Goal: Information Seeking & Learning: Learn about a topic

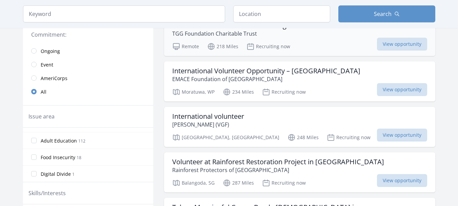
scroll to position [169, 0]
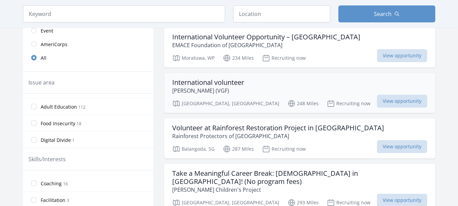
click at [201, 84] on h3 "International volunteer" at bounding box center [208, 82] width 72 height 8
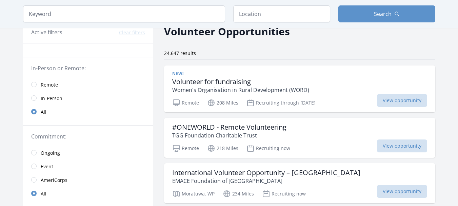
click at [33, 80] on link "Remote" at bounding box center [88, 85] width 130 height 14
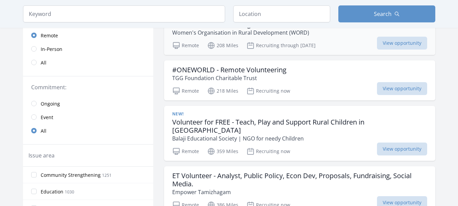
scroll to position [102, 0]
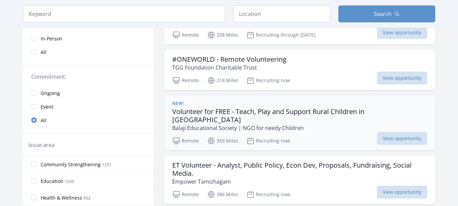
click at [186, 109] on h3 "Volunteer for FREE - Teach, Play and Support Rural Children in India" at bounding box center [299, 115] width 255 height 16
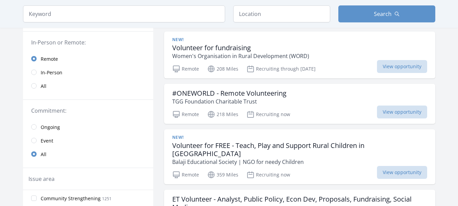
scroll to position [0, 0]
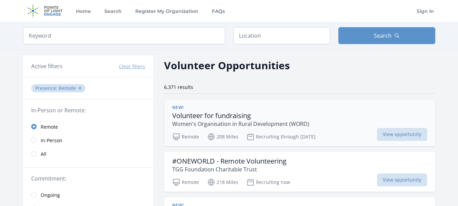
click at [198, 113] on h3 "Volunteer for fundraising" at bounding box center [240, 115] width 137 height 8
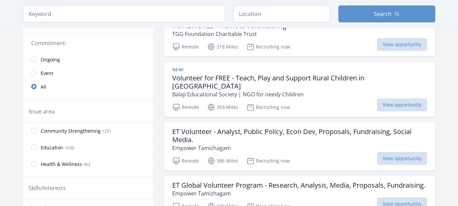
scroll to position [135, 0]
click at [34, 132] on input "Community Strengthening 1251" at bounding box center [33, 129] width 5 height 5
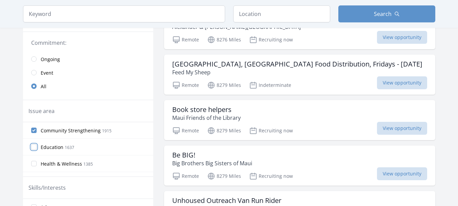
click at [34, 148] on input "Education 1637" at bounding box center [33, 146] width 5 height 5
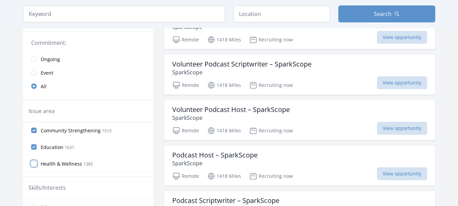
click at [35, 163] on input "Health & Wellness 1385" at bounding box center [33, 163] width 5 height 5
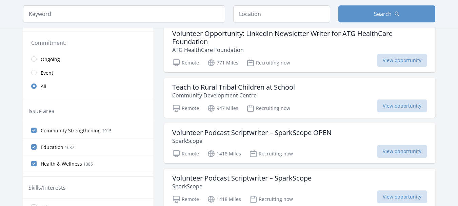
scroll to position [34, 0]
click at [33, 164] on input "Hunger 809" at bounding box center [33, 162] width 5 height 5
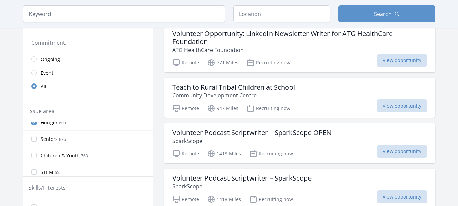
scroll to position [68, 0]
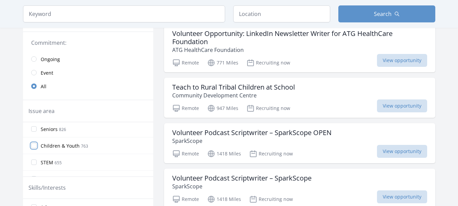
click at [34, 144] on input "Children & Youth 763" at bounding box center [33, 145] width 5 height 5
click at [34, 163] on input "STEM 655" at bounding box center [33, 161] width 5 height 5
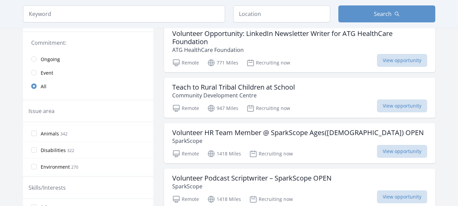
scroll to position [135, 0]
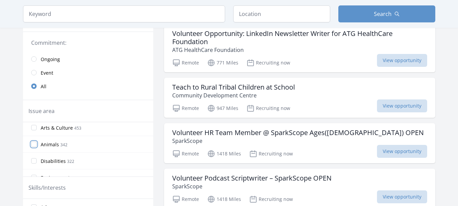
click at [34, 145] on input "Animals 342" at bounding box center [33, 143] width 5 height 5
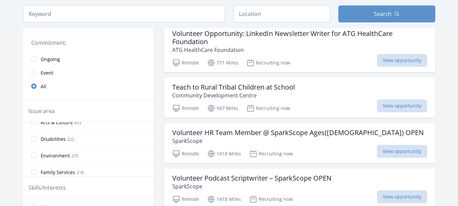
scroll to position [169, 0]
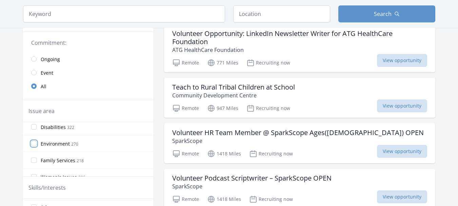
click at [34, 144] on input "Environment 270" at bounding box center [33, 143] width 5 height 5
click at [30, 144] on label "Women's Issues 206" at bounding box center [88, 143] width 130 height 14
click at [31, 144] on input "Women's Issues 206" at bounding box center [33, 142] width 5 height 5
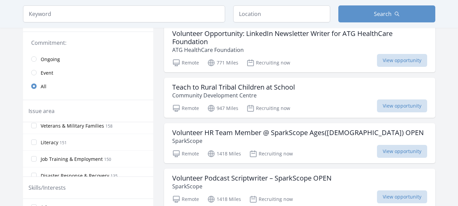
scroll to position [271, 0]
click at [34, 142] on input "Disaster Response & Recovery 135" at bounding box center [33, 141] width 5 height 5
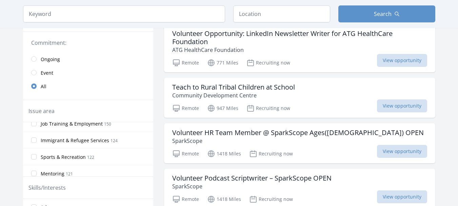
scroll to position [305, 0]
click at [34, 155] on input "Mentoring 121" at bounding box center [33, 156] width 5 height 5
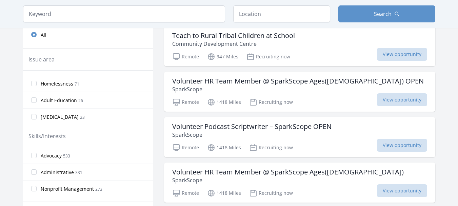
scroll to position [237, 0]
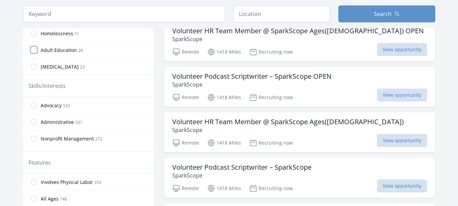
click at [34, 49] on input "Adult Education 26" at bounding box center [33, 49] width 5 height 5
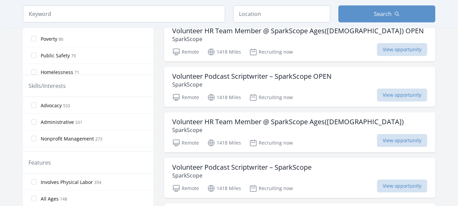
scroll to position [360, 0]
click at [33, 66] on input "Public Safety 79" at bounding box center [33, 66] width 5 height 5
click at [33, 37] on input "Civil Rights 92" at bounding box center [33, 37] width 5 height 5
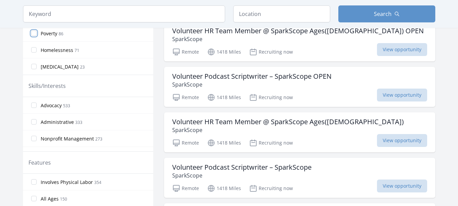
click at [35, 34] on input "Poverty 86" at bounding box center [33, 32] width 5 height 5
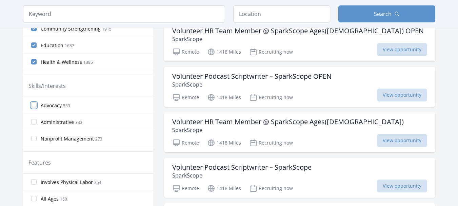
click at [34, 106] on input "Advocacy 533" at bounding box center [33, 104] width 5 height 5
click at [33, 121] on input "Administrative 333" at bounding box center [33, 121] width 5 height 5
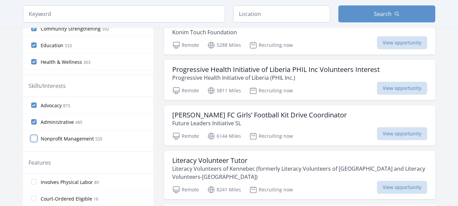
click at [35, 138] on input "Nonprofit Management 535" at bounding box center [33, 137] width 5 height 5
click at [35, 139] on input "Event Support 301" at bounding box center [33, 137] width 5 height 5
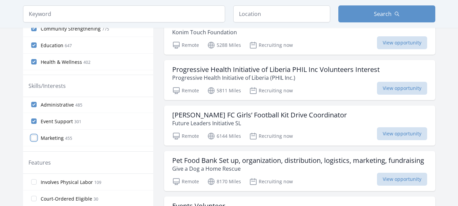
click at [35, 138] on input "Marketing 455" at bounding box center [33, 137] width 5 height 5
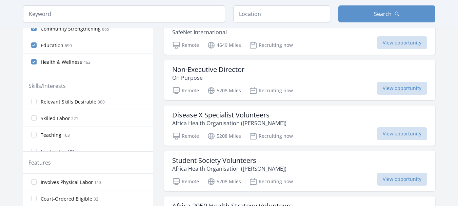
scroll to position [102, 0]
click at [33, 121] on input "Teaching 163" at bounding box center [33, 119] width 5 height 5
click at [33, 104] on input "Relevant Skills Desirable 300" at bounding box center [33, 102] width 5 height 5
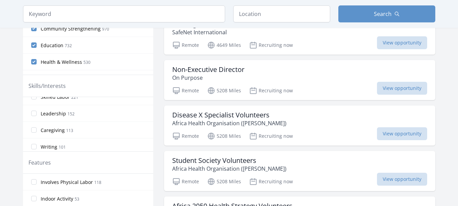
scroll to position [135, 0]
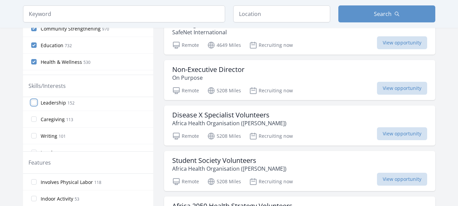
click at [34, 103] on input "Leadership 152" at bounding box center [33, 102] width 5 height 5
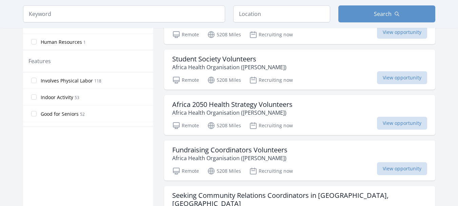
scroll to position [339, 0]
click at [35, 41] on input "Human Resources 1" at bounding box center [33, 41] width 5 height 5
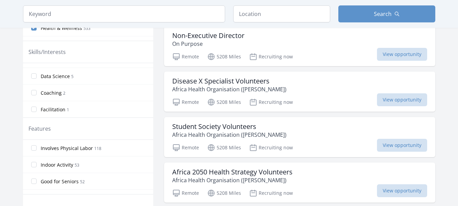
scroll to position [493, 0]
click at [35, 92] on input "Research 12" at bounding box center [33, 92] width 5 height 5
click at [34, 92] on input "Coaching 2" at bounding box center [33, 92] width 5 height 5
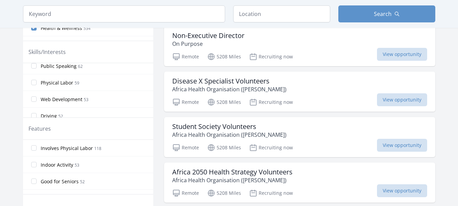
scroll to position [305, 0]
click at [34, 96] on input "Public Speaking 62" at bounding box center [33, 98] width 5 height 5
click at [29, 67] on label "Writing 101" at bounding box center [88, 67] width 130 height 14
click at [31, 67] on input "Writing 101" at bounding box center [33, 66] width 5 height 5
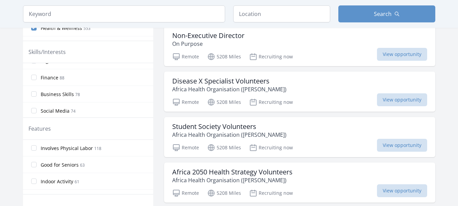
scroll to position [271, 0]
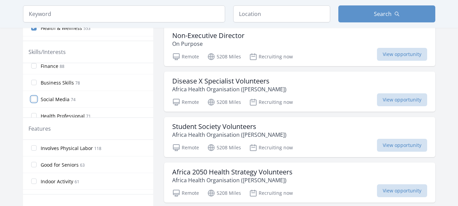
click at [36, 99] on input "Social Media 74" at bounding box center [33, 98] width 5 height 5
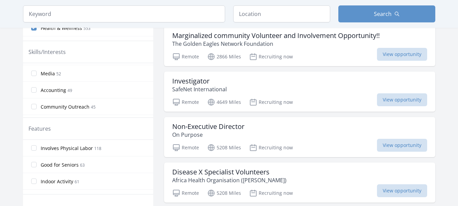
scroll to position [406, 0]
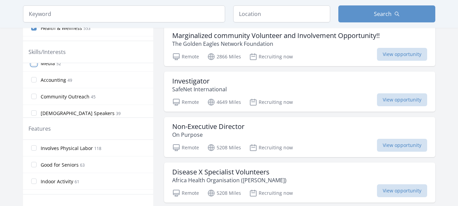
click at [31, 64] on input "Media 52" at bounding box center [33, 62] width 5 height 5
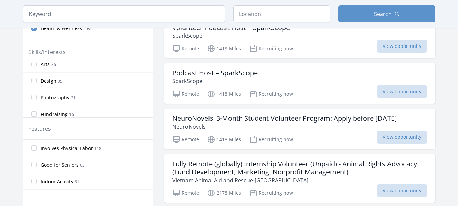
scroll to position [474, 0]
click at [35, 77] on input "Design 35" at bounding box center [33, 78] width 5 height 5
click at [36, 93] on input "Fundraising 16" at bounding box center [33, 92] width 5 height 5
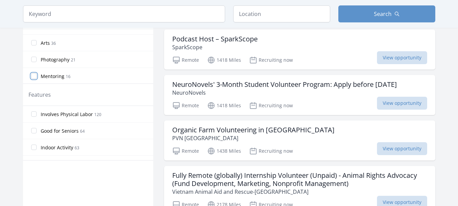
click at [35, 75] on input "Mentoring 16" at bounding box center [33, 75] width 5 height 5
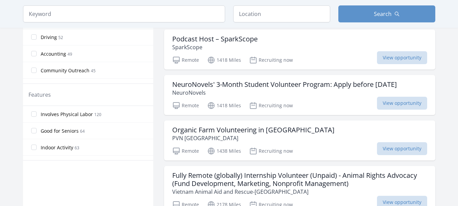
scroll to position [459, 0]
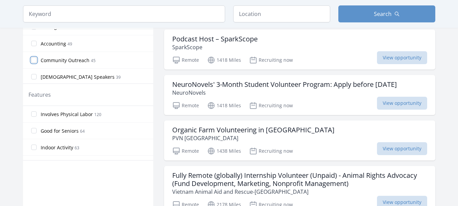
click at [34, 60] on input "Community Outreach 45" at bounding box center [33, 59] width 5 height 5
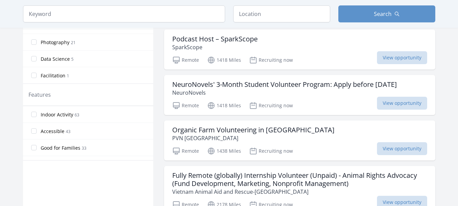
scroll to position [34, 0]
click at [31, 114] on input "Indoor Activity 63" at bounding box center [33, 112] width 5 height 5
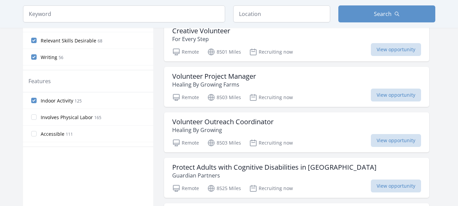
scroll to position [291, 0]
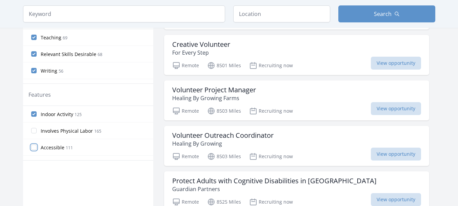
click at [35, 148] on input "Accessible 111" at bounding box center [33, 146] width 5 height 5
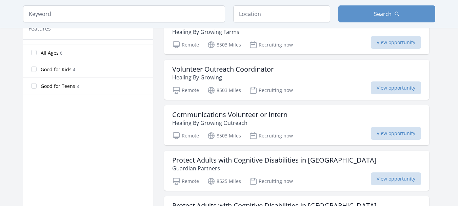
scroll to position [359, 0]
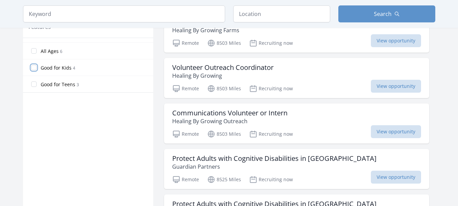
click at [35, 67] on input "Good for Kids 4" at bounding box center [33, 67] width 5 height 5
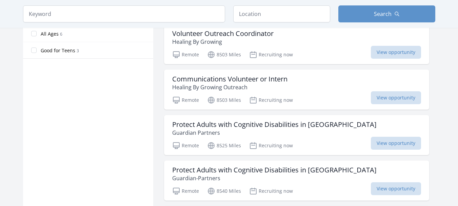
scroll to position [325, 0]
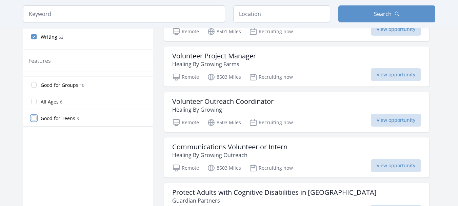
click at [36, 119] on input "Good for Teens 3" at bounding box center [33, 117] width 5 height 5
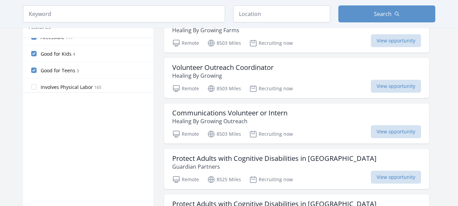
scroll to position [68, 0]
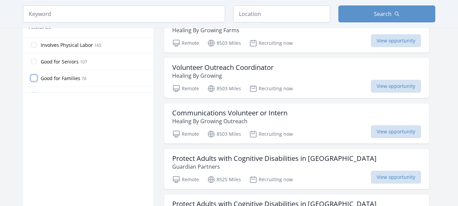
click at [32, 78] on input "Good for Families 76" at bounding box center [33, 77] width 5 height 5
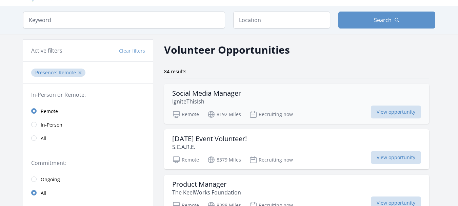
scroll to position [0, 0]
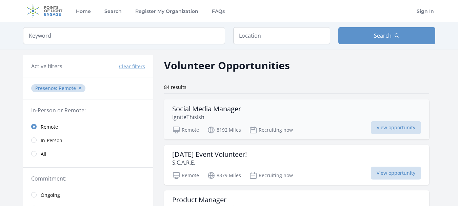
click at [239, 112] on h3 "Social Media Manager" at bounding box center [206, 109] width 69 height 8
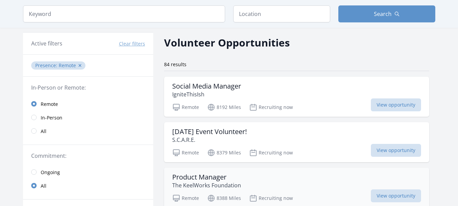
scroll to position [34, 0]
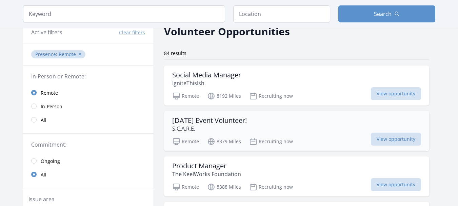
click at [222, 118] on h3 "Halloween Event Volunteer!" at bounding box center [209, 120] width 75 height 8
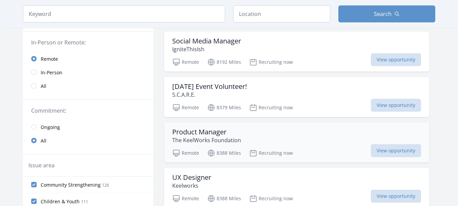
click at [201, 133] on h3 "Product Manager" at bounding box center [206, 132] width 69 height 8
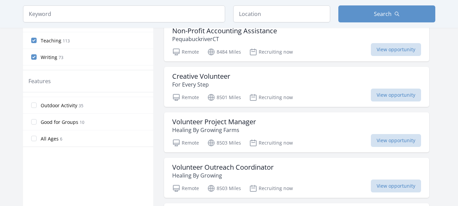
scroll to position [339, 0]
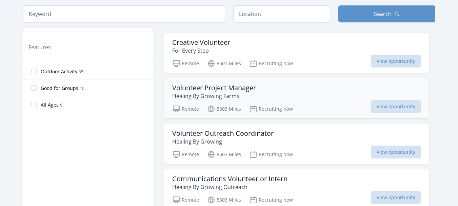
click at [221, 85] on h3 "Volunteer Project Manager" at bounding box center [214, 88] width 84 height 8
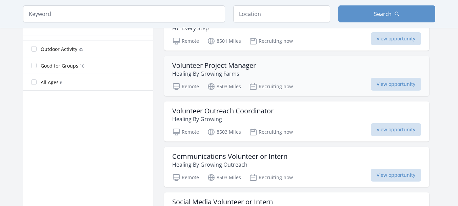
scroll to position [373, 0]
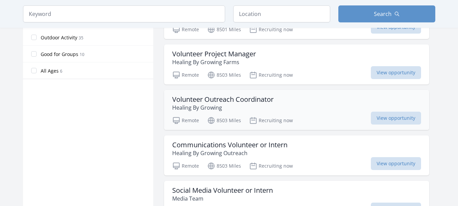
click at [208, 102] on h3 "Volunteer Outreach Coordinator" at bounding box center [222, 99] width 101 height 8
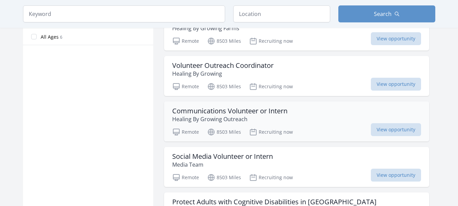
click at [244, 108] on h3 "Communications Volunteer or Intern" at bounding box center [229, 111] width 115 height 8
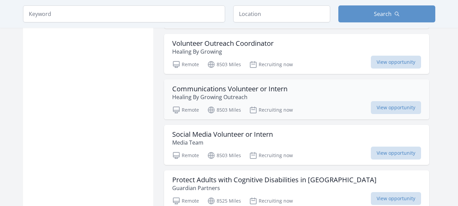
scroll to position [440, 0]
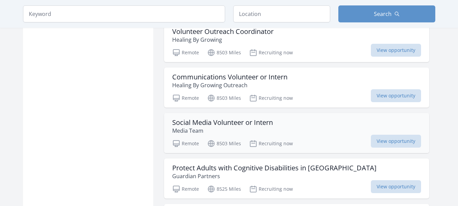
click at [189, 123] on h3 "Social Media Volunteer or Intern" at bounding box center [222, 122] width 101 height 8
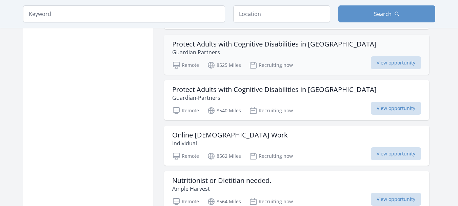
scroll to position [576, 0]
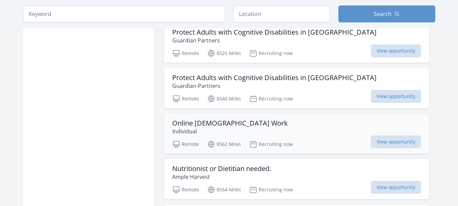
click at [227, 122] on h3 "Online Volunteer Work" at bounding box center [230, 123] width 116 height 8
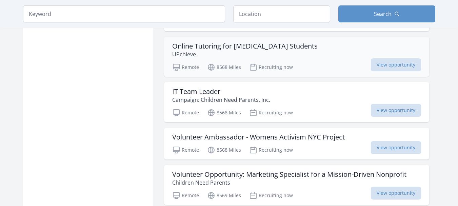
scroll to position [1016, 0]
click at [284, 136] on h3 "Volunteer Ambassador - Womens Activism NYC Project" at bounding box center [258, 136] width 172 height 8
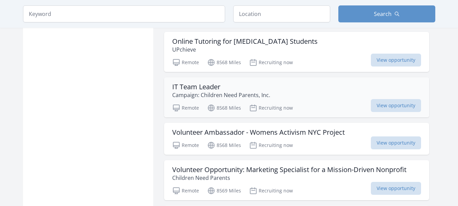
scroll to position [1084, 0]
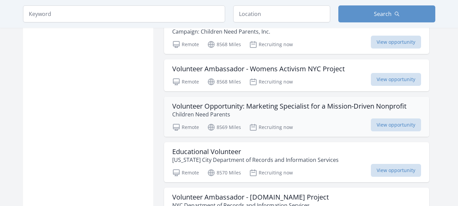
click at [229, 108] on h3 "Volunteer Opportunity: Marketing Specialist for a Mission-Driven Nonprofit" at bounding box center [289, 106] width 234 height 8
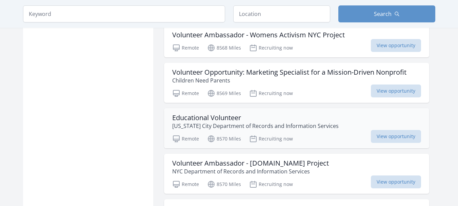
click at [191, 117] on h3 "Educational Volunteer" at bounding box center [255, 117] width 166 height 8
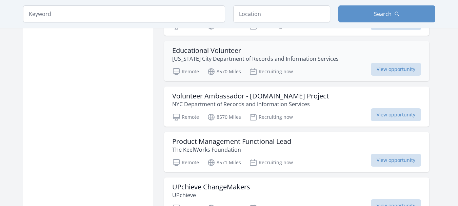
scroll to position [1186, 0]
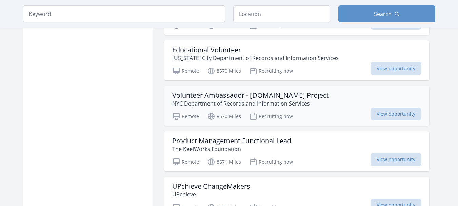
click at [209, 96] on h3 "Volunteer Ambassador - WomensActivism.NYC Project" at bounding box center [250, 95] width 156 height 8
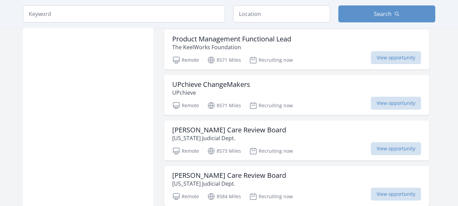
scroll to position [1321, 0]
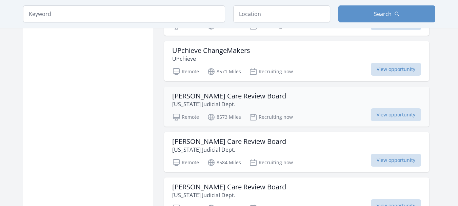
click at [212, 93] on h3 "Foster Care Review Board" at bounding box center [229, 96] width 114 height 8
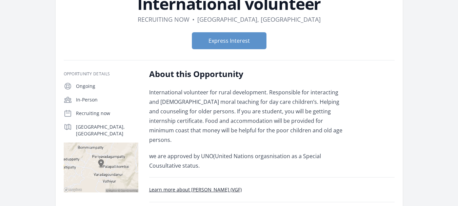
scroll to position [68, 0]
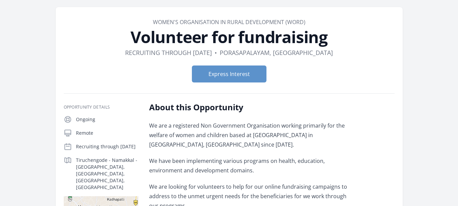
scroll to position [34, 0]
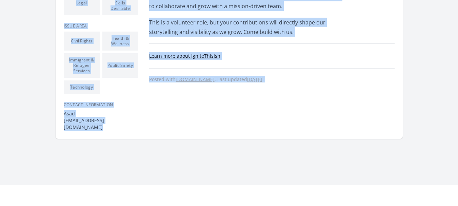
scroll to position [337, 0]
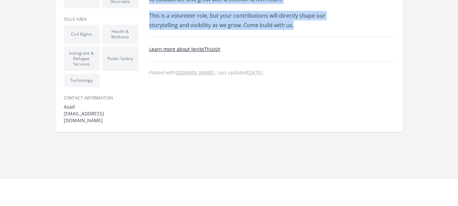
drag, startPoint x: 146, startPoint y: 112, endPoint x: 300, endPoint y: 15, distance: 182.1
copy div "Ignite This Ish is growing-and we’re looking for passionate people to grow with…"
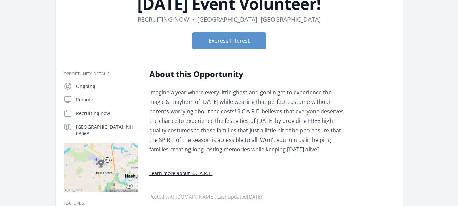
scroll to position [68, 0]
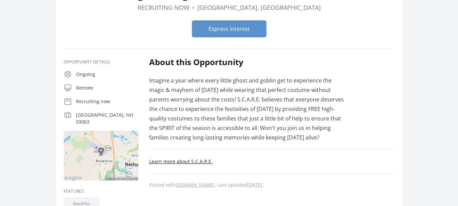
drag, startPoint x: 148, startPoint y: 80, endPoint x: 287, endPoint y: 140, distance: 151.8
copy p "Imagine a year where every little ghost and goblin get to experience the magic …"
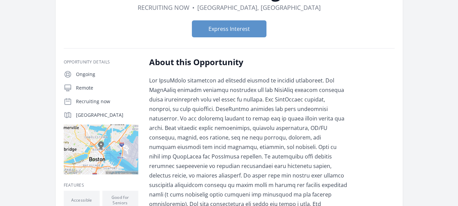
scroll to position [102, 0]
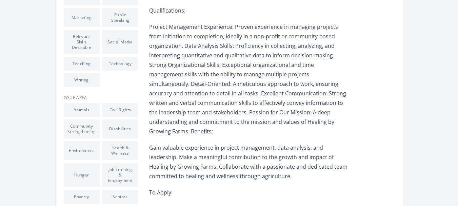
scroll to position [339, 0]
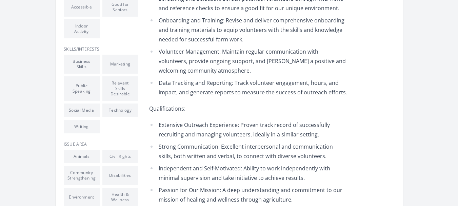
scroll to position [271, 0]
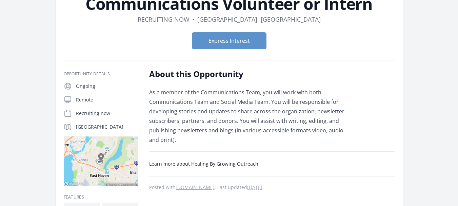
scroll to position [68, 0]
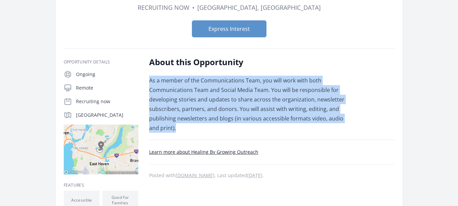
drag, startPoint x: 150, startPoint y: 79, endPoint x: 185, endPoint y: 129, distance: 61.2
click at [185, 129] on p "As a member of the Communications Team, you will work with both Communications …" at bounding box center [248, 104] width 198 height 57
copy p "As a member of the Communications Team, you will work with both Communications …"
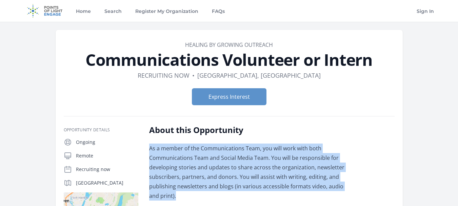
drag, startPoint x: 87, startPoint y: 60, endPoint x: 371, endPoint y: 56, distance: 283.9
click at [371, 56] on h1 "Communications Volunteer or Intern" at bounding box center [229, 59] width 331 height 16
copy h1 "Communications Volunteer or Intern"
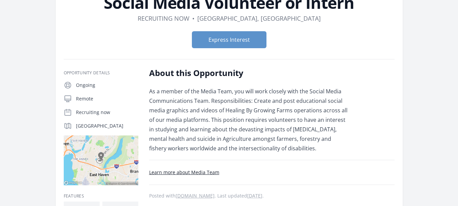
scroll to position [68, 0]
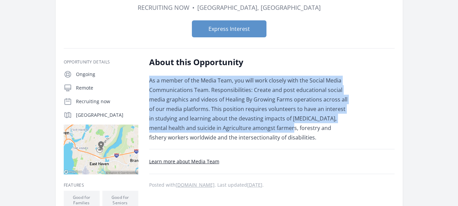
drag, startPoint x: 146, startPoint y: 78, endPoint x: 277, endPoint y: 132, distance: 141.1
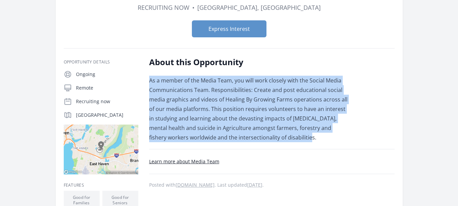
drag, startPoint x: 149, startPoint y: 81, endPoint x: 277, endPoint y: 138, distance: 139.9
click at [277, 138] on p "As a member of the Media Team, you will work closely with the Social Media Comm…" at bounding box center [248, 109] width 198 height 66
copy p "As a member of the Media Team, you will work closely with the Social Media Comm…"
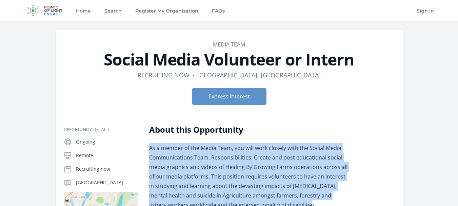
scroll to position [0, 0]
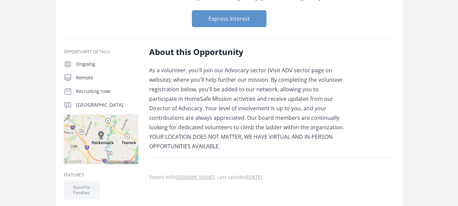
scroll to position [68, 0]
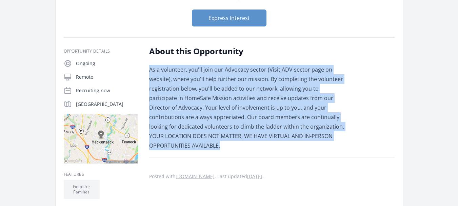
drag, startPoint x: 149, startPoint y: 69, endPoint x: 354, endPoint y: 131, distance: 214.9
click at [354, 131] on div "About this Opportunity As a volunteer, you'll join our Advocacy sector (Visit A…" at bounding box center [271, 208] width 245 height 325
copy p "As a volunteer, you'll join our Advocacy sector (Visit ADV sector page on websi…"
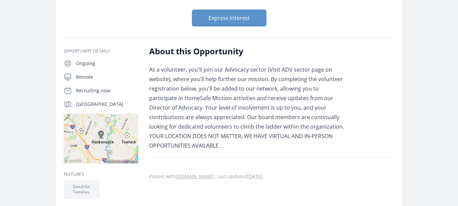
click at [13, 60] on div "Online [DEMOGRAPHIC_DATA] Work Duration Recruiting now • Location [GEOGRAPHIC_D…" at bounding box center [229, 189] width 434 height 471
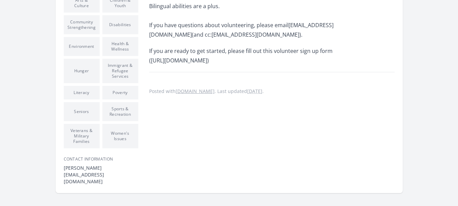
scroll to position [420, 0]
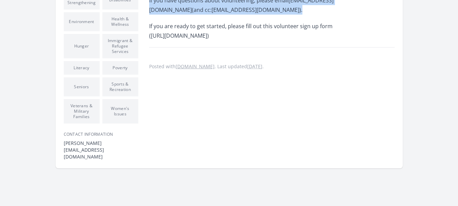
drag, startPoint x: 147, startPoint y: 119, endPoint x: 259, endPoint y: 17, distance: 151.1
copy div "WomensActivism.NYC is a crowd-sourced, digital archive spearheaded by the NYC D…"
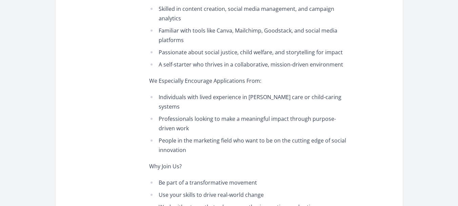
scroll to position [474, 0]
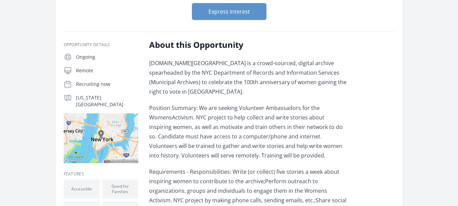
scroll to position [102, 0]
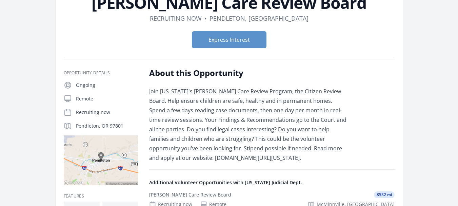
scroll to position [68, 0]
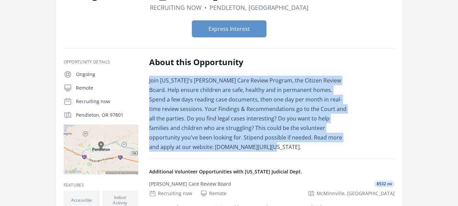
drag, startPoint x: 146, startPoint y: 78, endPoint x: 239, endPoint y: 150, distance: 117.3
copy p "Join [US_STATE]'s [PERSON_NAME] Care Review Program, the Citizen Review Board. …"
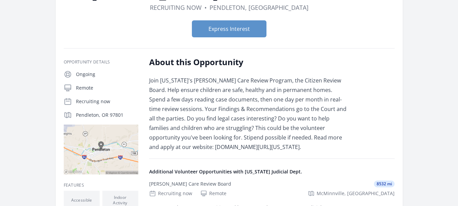
click at [268, 59] on h2 "About this Opportunity" at bounding box center [248, 62] width 198 height 11
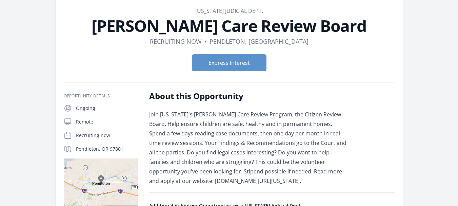
scroll to position [34, 0]
drag, startPoint x: 197, startPoint y: 5, endPoint x: 264, endPoint y: 10, distance: 67.2
copy link "[US_STATE] Judicial Dept."
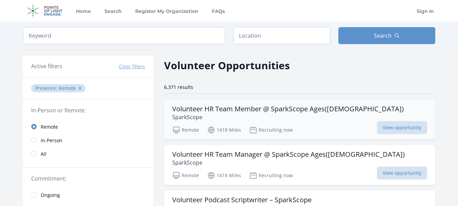
click at [224, 112] on h3 "Volunteer HR Team Member @ SparkScope Ages([DEMOGRAPHIC_DATA])" at bounding box center [287, 109] width 231 height 8
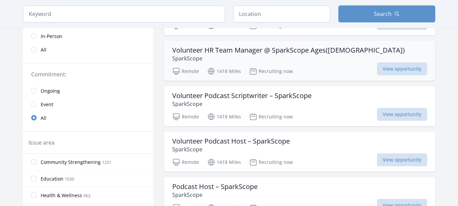
scroll to position [135, 0]
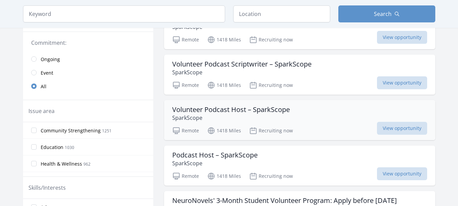
click at [258, 113] on h3 "Volunteer Podcast Host – SparkScope" at bounding box center [231, 109] width 118 height 8
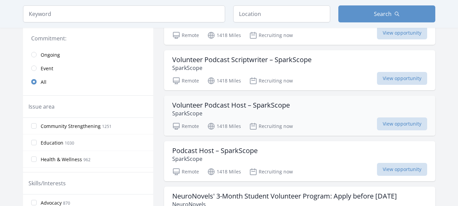
scroll to position [203, 0]
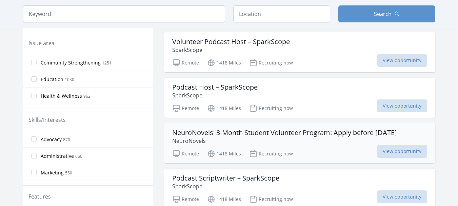
click at [276, 132] on h3 "NeuroNovels' 3-Month Student Volunteer Program: Apply before Jun 30" at bounding box center [284, 132] width 225 height 8
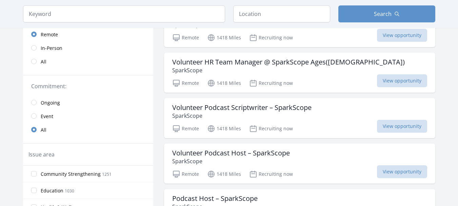
scroll to position [34, 0]
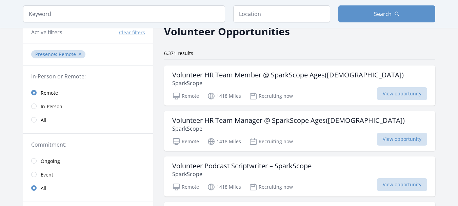
click at [32, 89] on link "Remote" at bounding box center [88, 93] width 130 height 14
click at [54, 91] on span "Remote" at bounding box center [49, 92] width 17 height 7
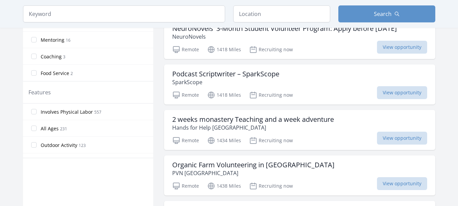
scroll to position [271, 0]
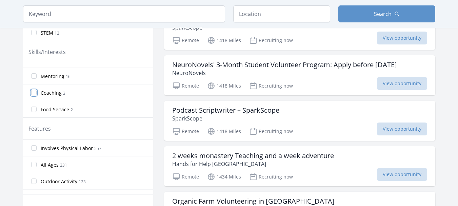
click at [33, 93] on input "Coaching 3" at bounding box center [33, 92] width 5 height 5
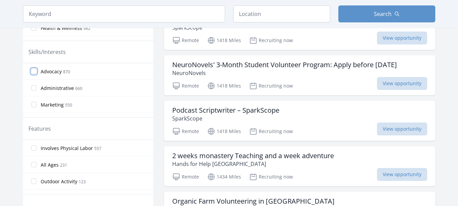
click at [33, 74] on input "Advocacy 870" at bounding box center [33, 70] width 5 height 5
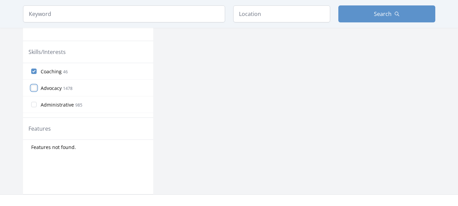
click at [33, 86] on input "Advocacy 1478" at bounding box center [33, 87] width 5 height 5
click at [33, 105] on input "Administrative 985" at bounding box center [33, 104] width 5 height 5
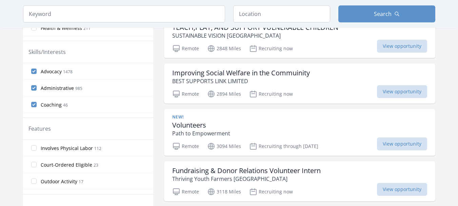
scroll to position [34, 0]
click at [34, 87] on input "Marketing 971" at bounding box center [33, 86] width 5 height 5
click at [35, 102] on input "Coaching 46" at bounding box center [33, 104] width 5 height 5
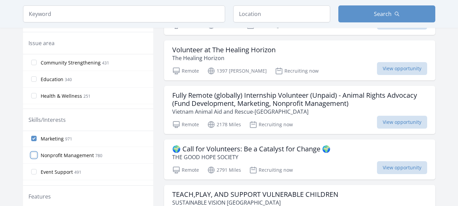
click at [36, 154] on input "Nonprofit Management 780" at bounding box center [33, 154] width 5 height 5
click at [38, 172] on label "Marketing 971" at bounding box center [88, 172] width 130 height 14
click at [37, 172] on input "Marketing 971" at bounding box center [33, 171] width 5 height 5
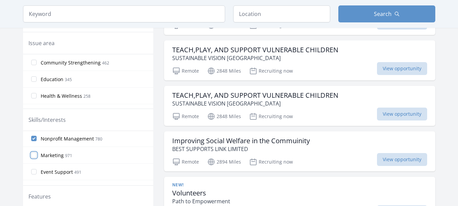
click at [35, 156] on input "Marketing 971" at bounding box center [33, 154] width 5 height 5
click at [33, 173] on input "Nonprofit Management 780" at bounding box center [33, 171] width 5 height 5
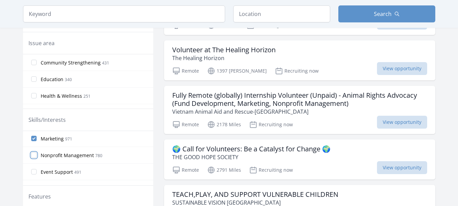
click at [36, 155] on input "Nonprofit Management 780" at bounding box center [33, 154] width 5 height 5
click at [36, 169] on input "Event Support 491" at bounding box center [33, 171] width 5 height 5
click at [32, 152] on input "Leadership 425" at bounding box center [33, 153] width 5 height 5
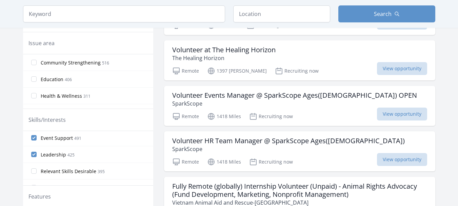
scroll to position [102, 0]
click at [34, 167] on input "Media 300" at bounding box center [33, 169] width 5 height 5
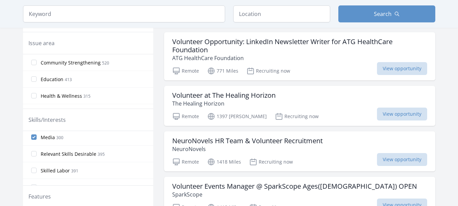
scroll to position [135, 0]
click at [33, 168] on input "Teaching 209" at bounding box center [33, 169] width 5 height 5
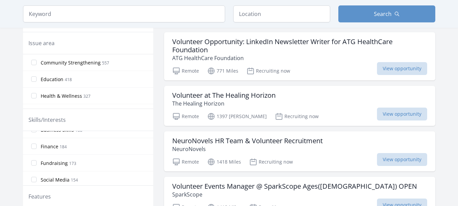
scroll to position [237, 0]
click at [32, 153] on label "Fundraising 173" at bounding box center [88, 151] width 130 height 14
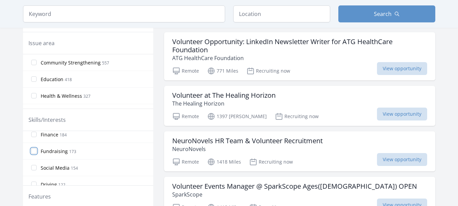
click at [32, 153] on input "Fundraising 173" at bounding box center [33, 150] width 5 height 5
click at [36, 137] on label "Social Media 154" at bounding box center [88, 134] width 130 height 14
click at [36, 136] on input "Social Media 154" at bounding box center [33, 133] width 5 height 5
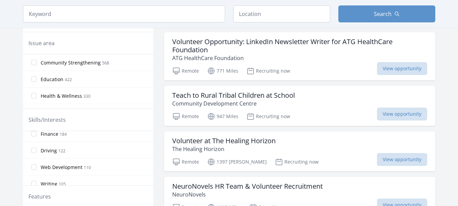
scroll to position [305, 0]
click at [35, 150] on input "Writing 105" at bounding box center [33, 149] width 5 height 5
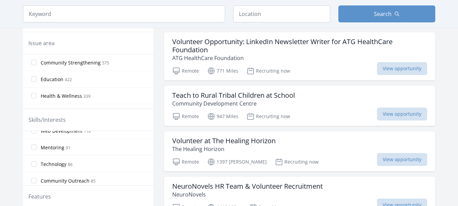
scroll to position [339, 0]
click at [37, 133] on label "Mentoring 91" at bounding box center [88, 132] width 130 height 14
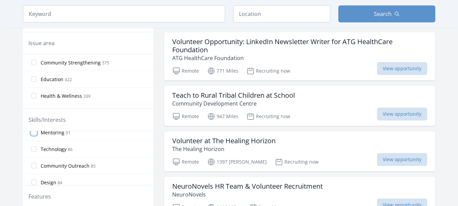
click at [37, 133] on input "Mentoring 91" at bounding box center [33, 131] width 5 height 5
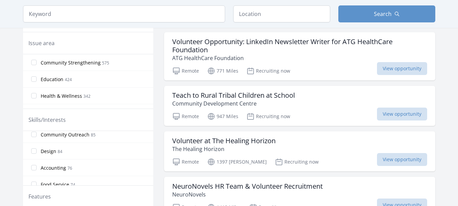
scroll to position [373, 0]
click at [33, 147] on input "Design 84" at bounding box center [33, 147] width 5 height 5
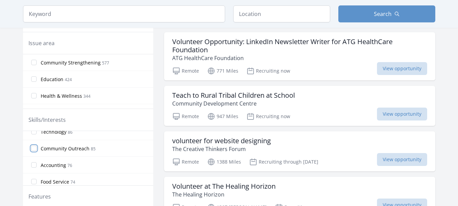
click at [34, 149] on input "Community Outreach 85" at bounding box center [33, 147] width 5 height 5
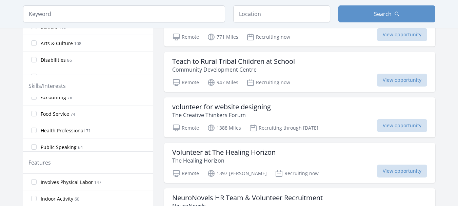
scroll to position [440, 0]
click at [35, 114] on input "Public Speaking 64" at bounding box center [33, 112] width 5 height 5
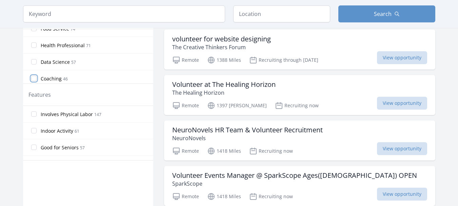
click at [35, 76] on input "Coaching 46" at bounding box center [33, 78] width 5 height 5
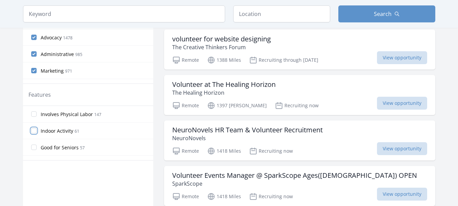
click at [34, 131] on input "Indoor Activity 61" at bounding box center [33, 130] width 5 height 5
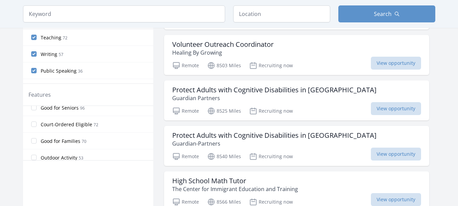
scroll to position [68, 0]
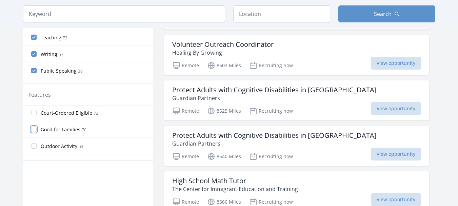
click at [35, 129] on input "Good for Families 70" at bounding box center [33, 128] width 5 height 5
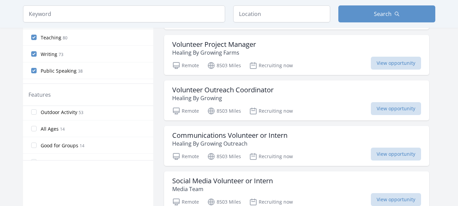
scroll to position [128, 0]
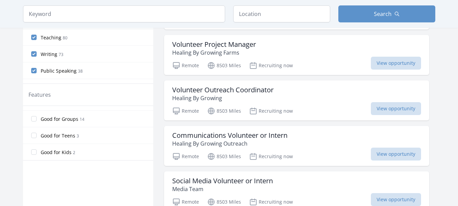
click at [36, 148] on label "Good for Kids 2" at bounding box center [88, 152] width 130 height 14
click at [36, 149] on input "Good for Kids 2" at bounding box center [33, 151] width 5 height 5
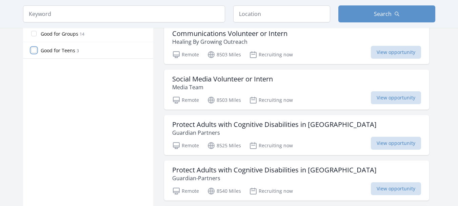
click at [36, 51] on input "Good for Teens 3" at bounding box center [33, 49] width 5 height 5
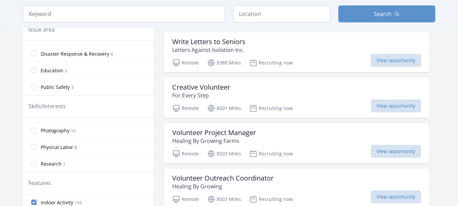
scroll to position [237, 0]
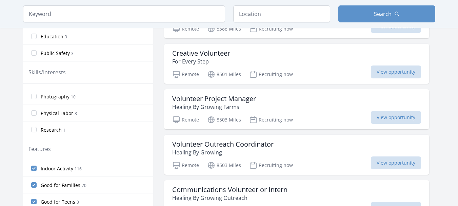
click at [35, 127] on label "Research 1" at bounding box center [88, 130] width 130 height 14
click at [35, 127] on input "Research 1" at bounding box center [33, 129] width 5 height 5
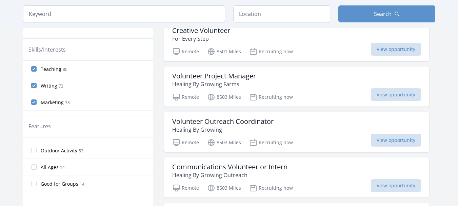
scroll to position [271, 0]
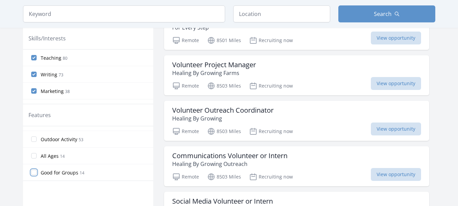
click at [33, 173] on input "Good for Groups 14" at bounding box center [33, 171] width 5 height 5
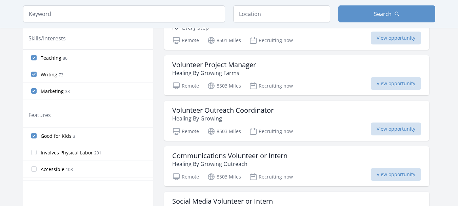
scroll to position [68, 0]
click at [34, 164] on input "Accessible 108" at bounding box center [33, 165] width 5 height 5
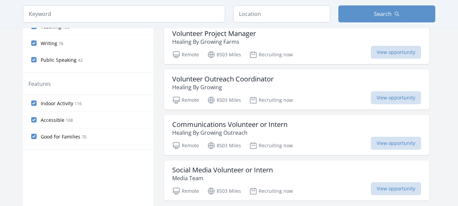
scroll to position [305, 0]
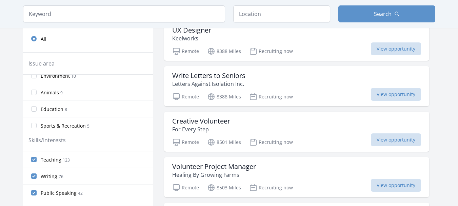
scroll to position [327, 0]
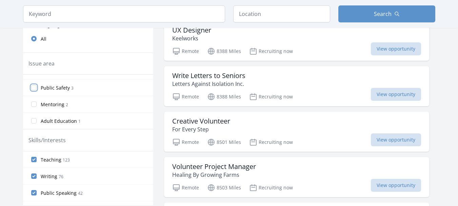
click at [35, 88] on input "Public Safety 3" at bounding box center [33, 87] width 5 height 5
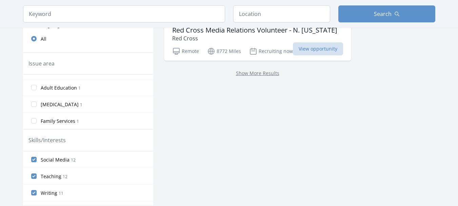
scroll to position [203, 0]
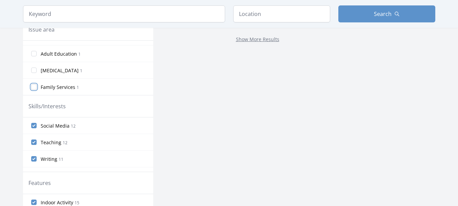
click at [31, 85] on input "Family Services 1" at bounding box center [33, 86] width 5 height 5
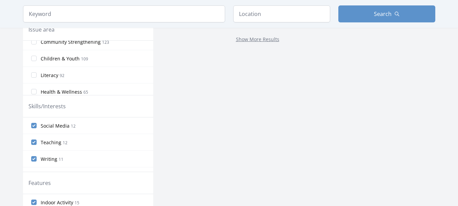
scroll to position [34, 0]
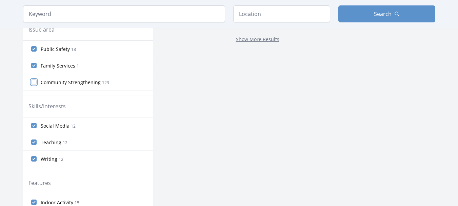
click at [32, 80] on input "Community Strengthening 123" at bounding box center [33, 81] width 5 height 5
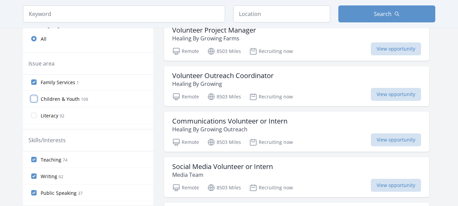
click at [31, 97] on input "Children & Youth 109" at bounding box center [33, 98] width 5 height 5
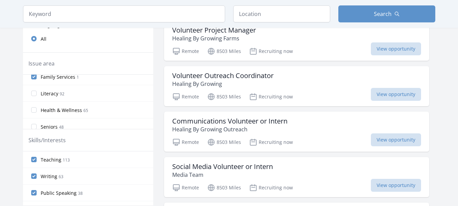
scroll to position [68, 0]
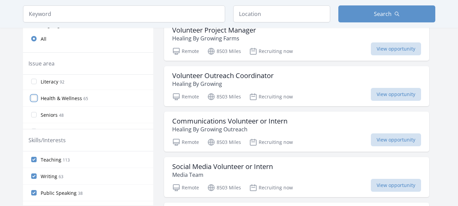
click at [36, 98] on input "Health & Wellness 65" at bounding box center [33, 97] width 5 height 5
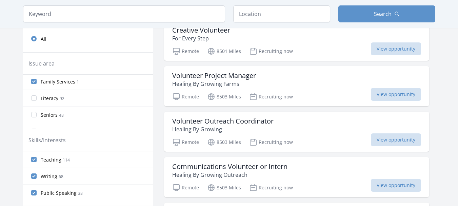
scroll to position [102, 0]
click at [37, 113] on label "Poverty 44" at bounding box center [88, 114] width 130 height 14
click at [37, 113] on input "Poverty 44" at bounding box center [33, 113] width 5 height 5
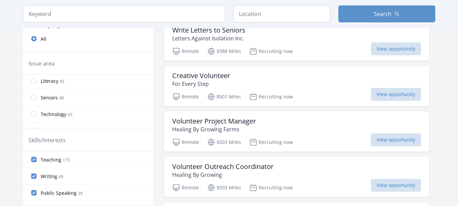
scroll to position [135, 0]
click at [32, 98] on input "Hunger 41" at bounding box center [33, 96] width 5 height 5
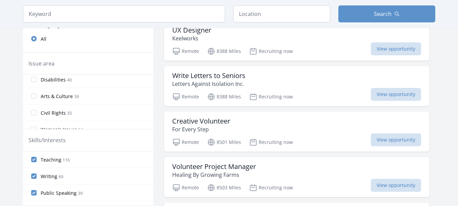
scroll to position [203, 0]
click at [35, 82] on label "Civil Rights 35" at bounding box center [88, 79] width 130 height 14
click at [35, 81] on input "Civil Rights 35" at bounding box center [33, 78] width 5 height 5
click at [34, 94] on input "Women's Issues 34" at bounding box center [33, 94] width 5 height 5
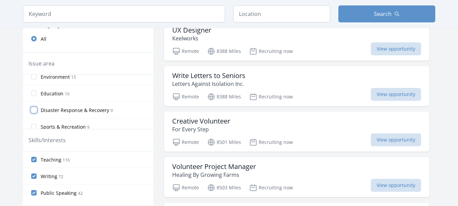
click at [34, 109] on input "Disaster Response & Recovery 9" at bounding box center [33, 109] width 5 height 5
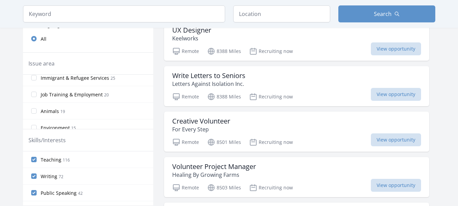
scroll to position [271, 0]
click at [32, 109] on input "Animals 19" at bounding box center [33, 110] width 5 height 5
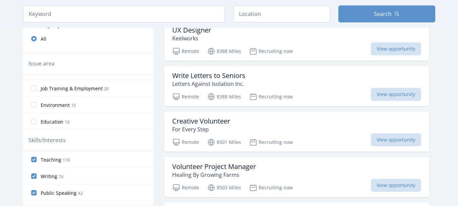
scroll to position [305, 0]
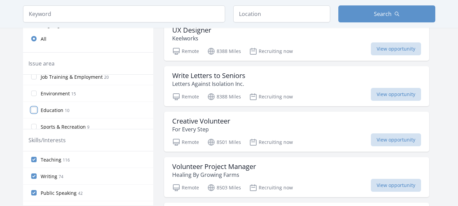
click at [35, 111] on input "Education 10" at bounding box center [33, 109] width 5 height 5
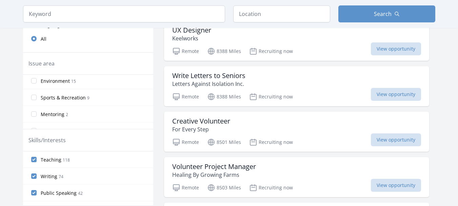
scroll to position [339, 0]
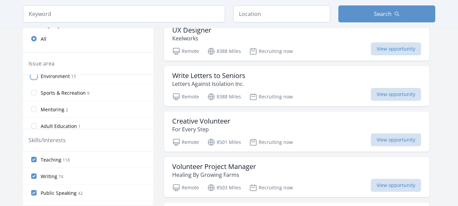
click at [35, 78] on input "Environment 15" at bounding box center [33, 75] width 5 height 5
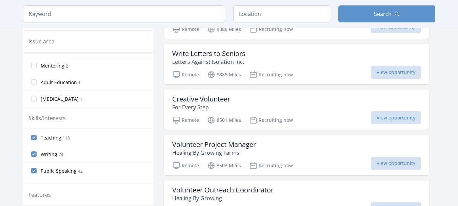
scroll to position [203, 0]
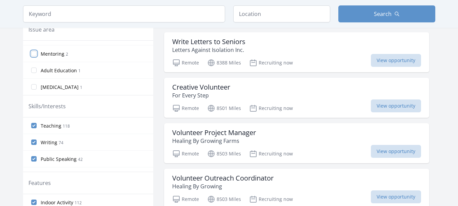
click at [35, 55] on input "Mentoring 2" at bounding box center [33, 53] width 5 height 5
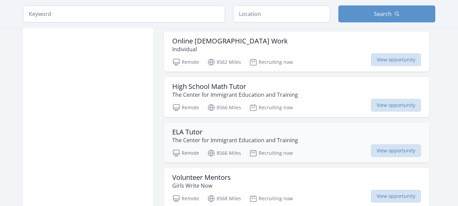
scroll to position [610, 0]
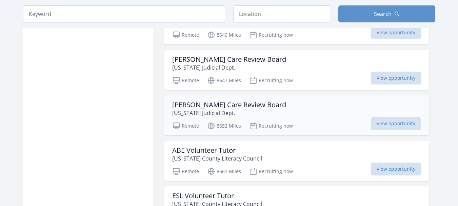
scroll to position [1490, 0]
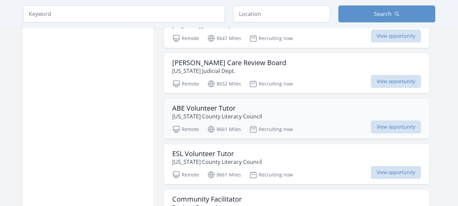
click at [229, 110] on h3 "ABE Volunteer Tutor" at bounding box center [217, 108] width 90 height 8
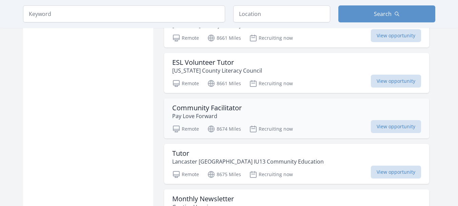
scroll to position [1592, 0]
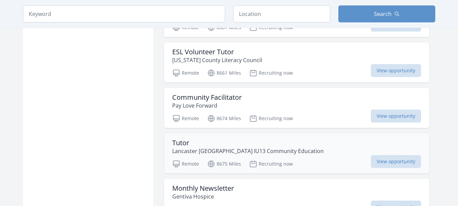
click at [191, 145] on h3 "Tutor" at bounding box center [247, 143] width 151 height 8
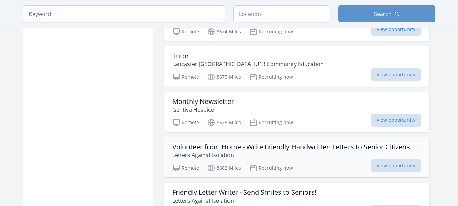
scroll to position [1694, 0]
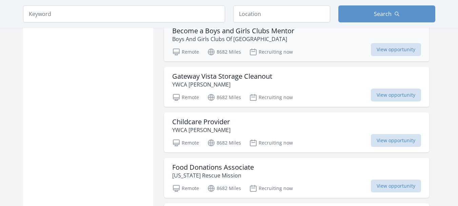
scroll to position [1897, 0]
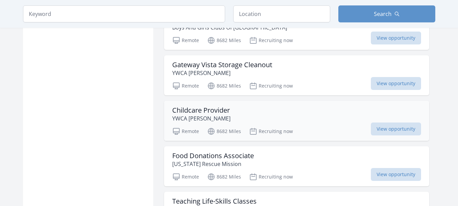
click at [216, 106] on h3 "Childcare Provider" at bounding box center [201, 110] width 58 height 8
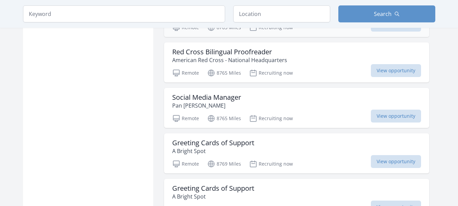
scroll to position [2540, 0]
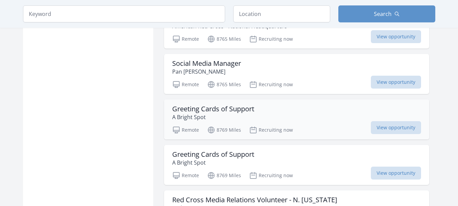
click at [243, 114] on p "A Bright Spot" at bounding box center [213, 117] width 82 height 8
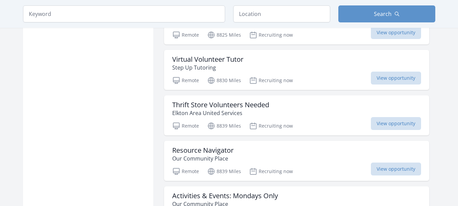
scroll to position [3150, 0]
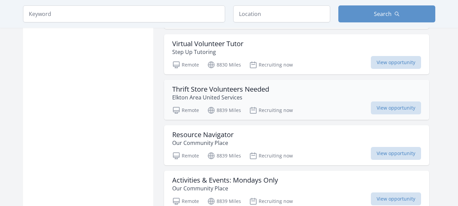
click at [216, 92] on h3 "Thrift Store Volunteers Needed" at bounding box center [220, 89] width 97 height 8
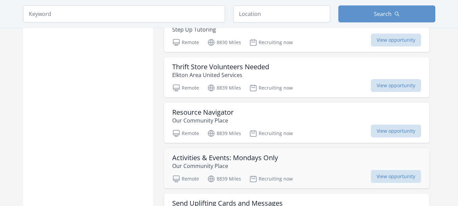
scroll to position [3184, 0]
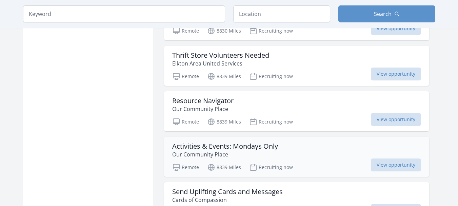
click at [259, 148] on h3 "Activities & Events: Mondays Only" at bounding box center [225, 146] width 106 height 8
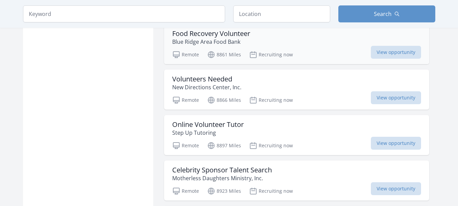
scroll to position [3489, 0]
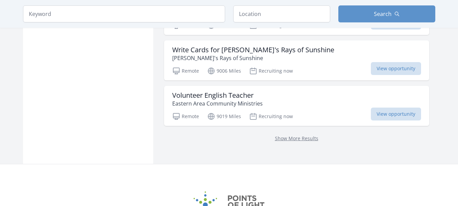
scroll to position [3828, 0]
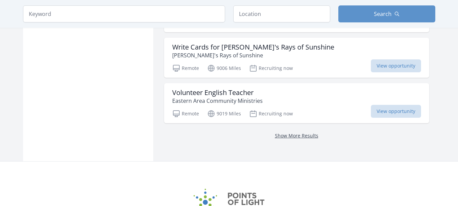
click at [310, 138] on link "Show More Results" at bounding box center [296, 135] width 43 height 6
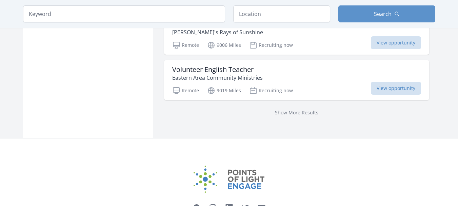
scroll to position [3862, 0]
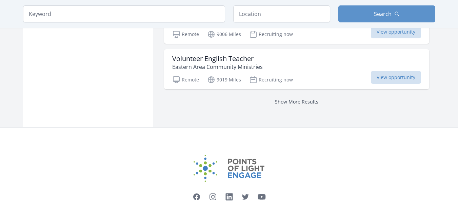
click at [285, 98] on link "Show More Results" at bounding box center [296, 101] width 43 height 6
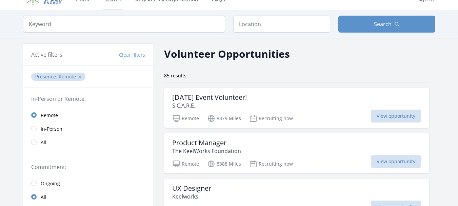
scroll to position [4, 0]
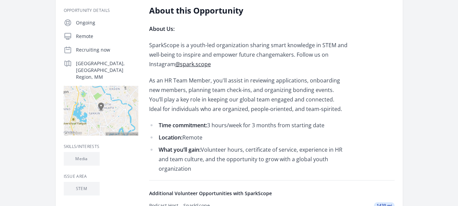
scroll to position [68, 0]
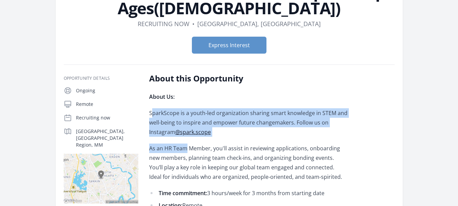
drag, startPoint x: 151, startPoint y: 112, endPoint x: 185, endPoint y: 137, distance: 42.3
click at [185, 137] on div "About Us: SparkScope is a youth-led organization sharing smart knowledge in STE…" at bounding box center [248, 166] width 198 height 149
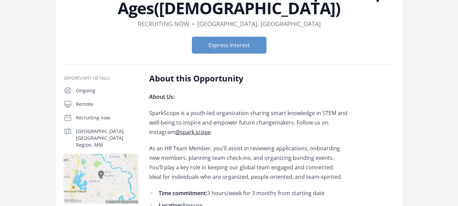
click at [212, 145] on p "As an HR Team Member, you'll assist in reviewing applications, onboarding new m…" at bounding box center [248, 162] width 198 height 38
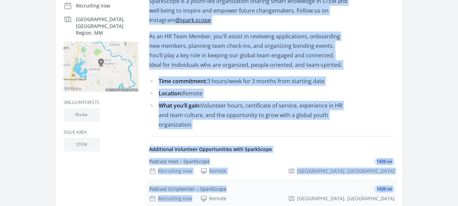
scroll to position [190, 0]
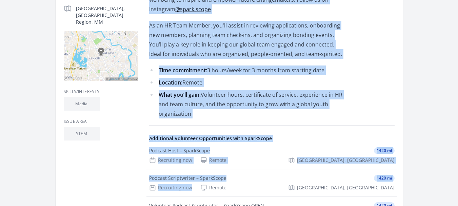
drag, startPoint x: 147, startPoint y: 112, endPoint x: 197, endPoint y: 114, distance: 50.8
click at [197, 114] on div "Opportunity Details Ongoing Remote Recruiting now Yangon, Yangon Region, MM" at bounding box center [229, 130] width 331 height 361
copy div "SparkScope is a youth-led organization sharing smart knowledge in STEM and well…"
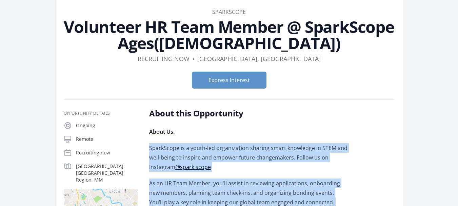
scroll to position [0, 0]
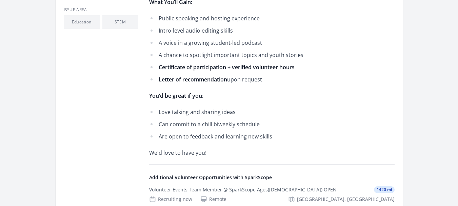
scroll to position [259, 0]
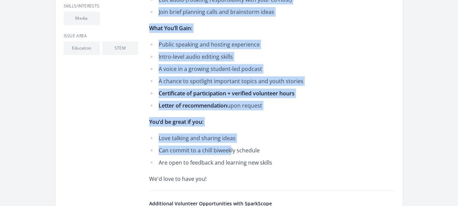
drag, startPoint x: 149, startPoint y: 149, endPoint x: 233, endPoint y: 166, distance: 85.4
click at [232, 155] on div "SparkScope is launching its very first podcast! We’ll be sharing student tips, …" at bounding box center [248, 33] width 198 height 299
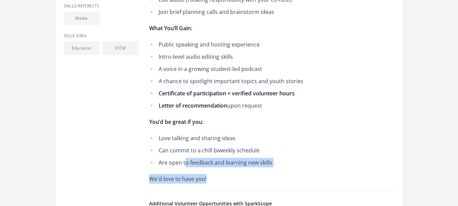
drag, startPoint x: 232, startPoint y: 172, endPoint x: 185, endPoint y: 156, distance: 50.0
click at [185, 156] on div "SparkScope is launching its very first podcast! We’ll be sharing student tips, …" at bounding box center [248, 33] width 198 height 299
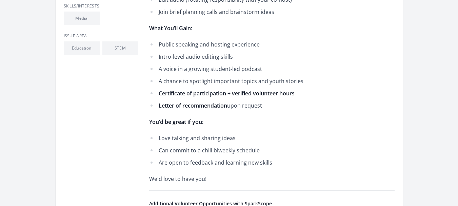
click at [327, 112] on div "SparkScope is launching its very first podcast! We’ll be sharing student tips, …" at bounding box center [248, 33] width 198 height 299
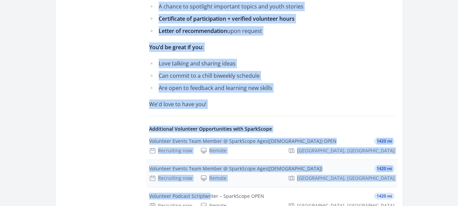
scroll to position [340, 0]
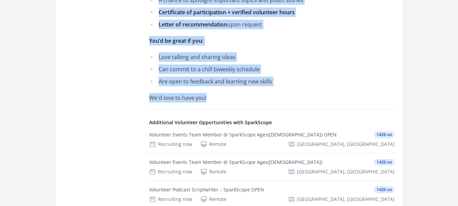
drag, startPoint x: 149, startPoint y: 149, endPoint x: 209, endPoint y: 91, distance: 83.6
copy div "LoremIpsum do sitametco adi elit seddo eiusmod! Te’in ut laboree dolorem aliq, …"
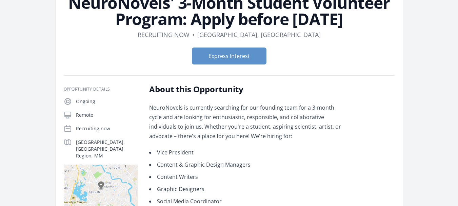
scroll to position [68, 0]
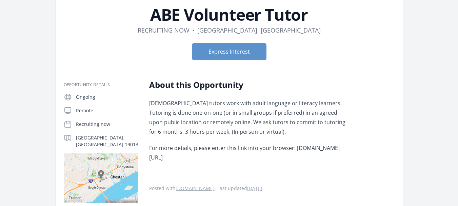
scroll to position [34, 0]
drag, startPoint x: 150, startPoint y: 103, endPoint x: 292, endPoint y: 157, distance: 152.6
click at [292, 157] on div "Volunteer tutors work with adult language or literacy learners. Tutoring is don…" at bounding box center [248, 131] width 198 height 64
copy div "Volunteer tutors work with adult language or literacy learners. Tutoring is don…"
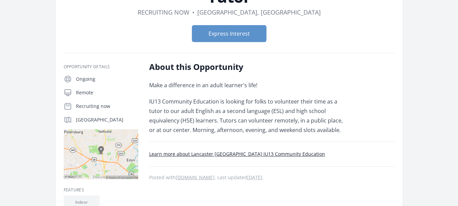
scroll to position [68, 0]
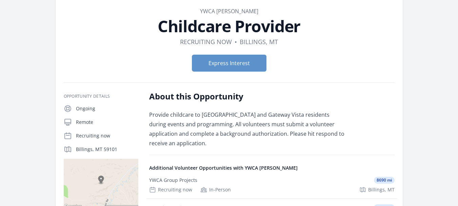
scroll to position [34, 0]
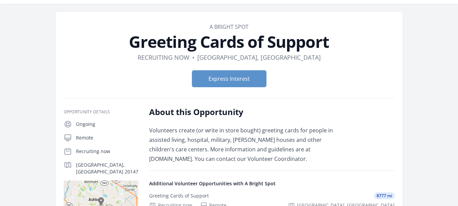
scroll to position [34, 0]
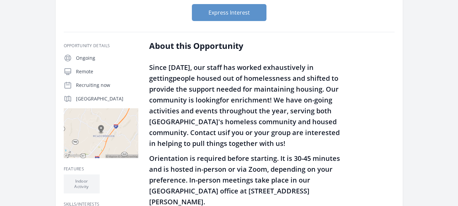
scroll to position [34, 0]
